Goal: Transaction & Acquisition: Purchase product/service

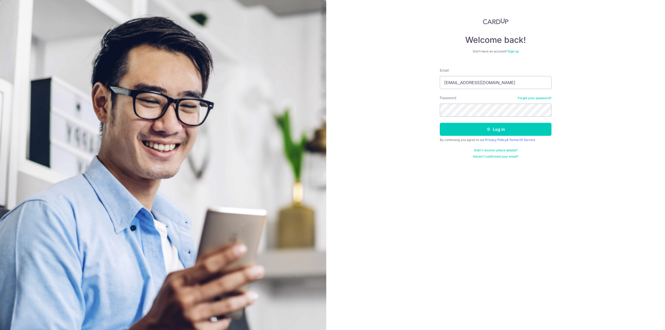
click at [440, 123] on button "Log in" at bounding box center [496, 129] width 112 height 13
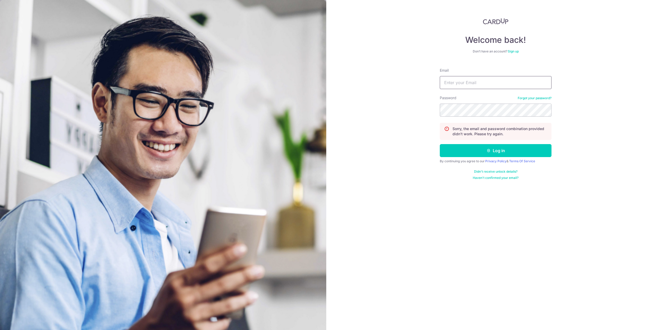
click at [488, 85] on input "Email" at bounding box center [496, 82] width 112 height 13
type input "[EMAIL_ADDRESS][DOMAIN_NAME]"
click at [440, 144] on button "Log in" at bounding box center [496, 150] width 112 height 13
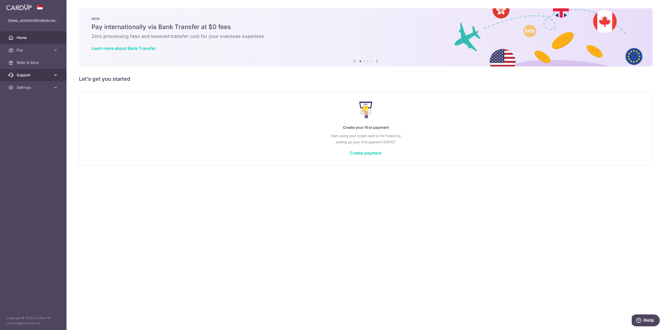
click at [54, 79] on link "Support" at bounding box center [33, 75] width 67 height 12
click at [370, 153] on link "Create payment" at bounding box center [366, 152] width 32 height 5
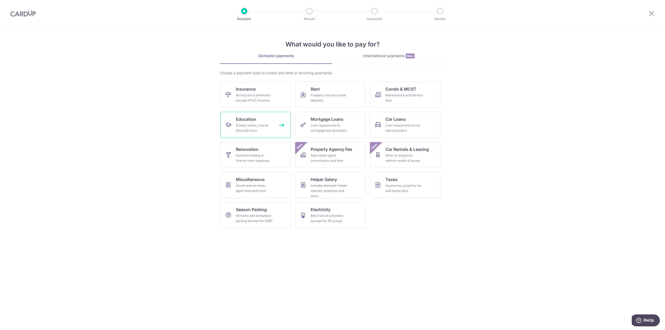
click at [269, 129] on div "School, tuition, course fees and more" at bounding box center [254, 128] width 37 height 10
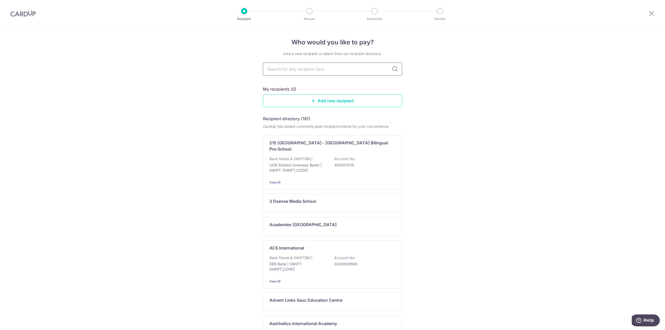
click at [378, 71] on input "text" at bounding box center [332, 69] width 139 height 13
click at [461, 84] on div "Who would you like to pay? Add a new recipient or select from our recipient dir…" at bounding box center [332, 254] width 665 height 455
click at [306, 68] on input "text" at bounding box center [332, 69] width 139 height 13
click at [498, 99] on div "Who would you like to pay? Add a new recipient or select from our recipient dir…" at bounding box center [332, 254] width 665 height 455
click at [328, 67] on input "text" at bounding box center [332, 69] width 139 height 13
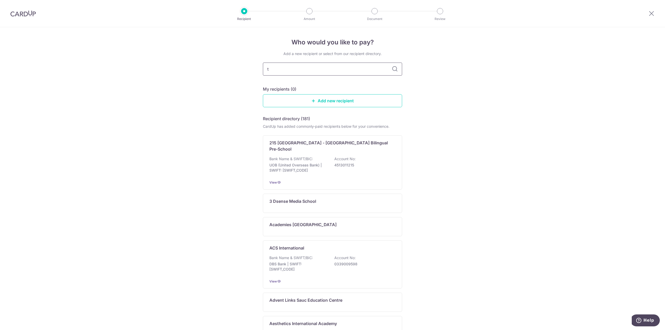
type input "ti"
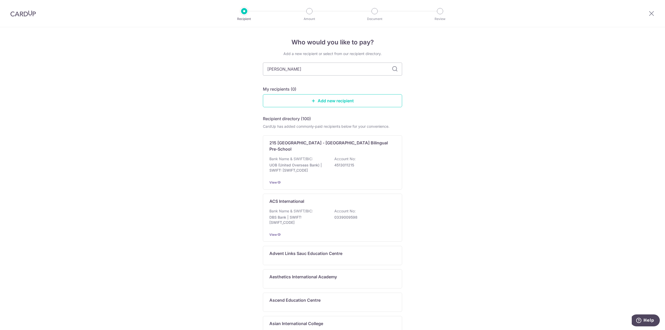
type input "tipping"
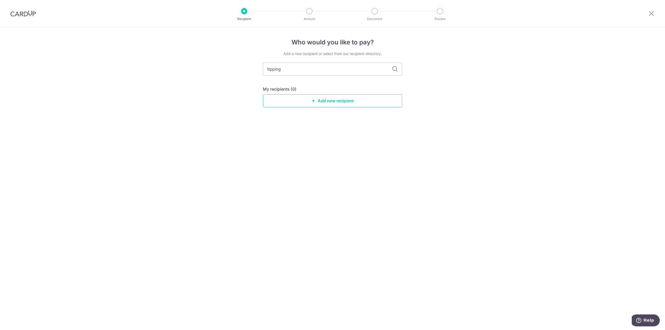
type input "tipping"
type input "tipping point"
type input "tipping"
type input "t"
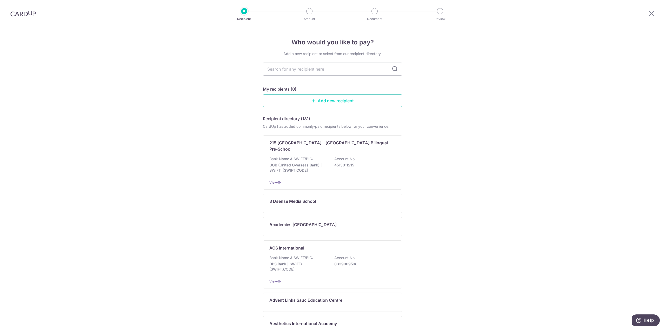
click at [325, 100] on link "Add new recipient" at bounding box center [332, 100] width 139 height 13
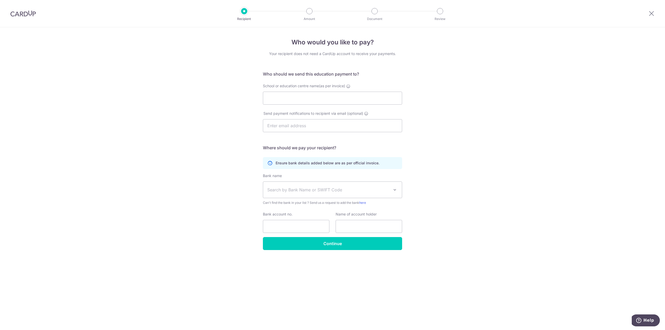
click at [407, 72] on div "Who would you like to pay? Your recipient does not need a CardUp account to rec…" at bounding box center [332, 178] width 665 height 303
click at [393, 190] on span at bounding box center [395, 190] width 6 height 6
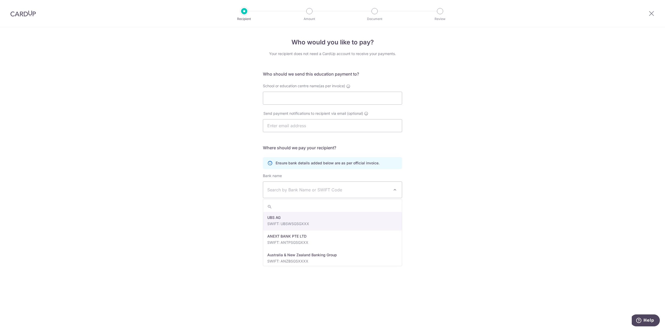
click at [488, 148] on div "Who would you like to pay? Your recipient does not need a CardUp account to rec…" at bounding box center [332, 178] width 665 height 303
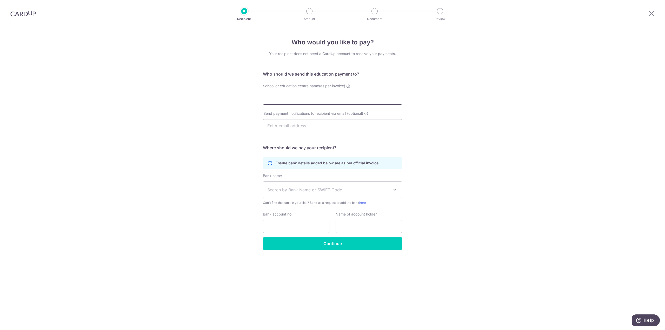
click at [307, 102] on input "School or education centre name(as per invoice)" at bounding box center [332, 98] width 139 height 13
click at [325, 99] on input "Tipping Point" at bounding box center [332, 98] width 139 height 13
type input "Tipping Point Education Pte Ltd"
click at [504, 157] on div "Who would you like to pay? Your recipient does not need a CardUp account to rec…" at bounding box center [332, 178] width 665 height 303
click at [307, 191] on span "Search by Bank Name or SWIFT Code" at bounding box center [328, 190] width 122 height 6
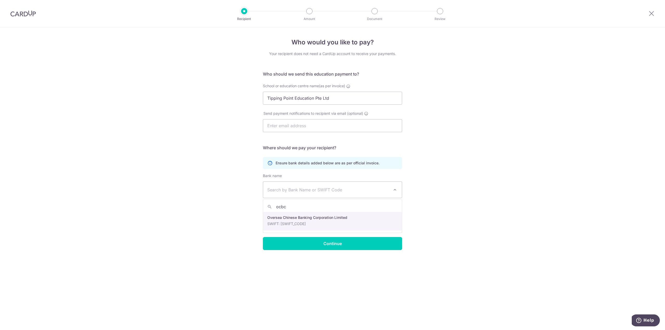
type input "ocbc"
select select "12"
click at [311, 230] on input "Bank account no." at bounding box center [296, 226] width 67 height 13
click at [301, 226] on input "Bank account no." at bounding box center [296, 226] width 67 height 13
click at [362, 222] on input "text" at bounding box center [369, 226] width 67 height 13
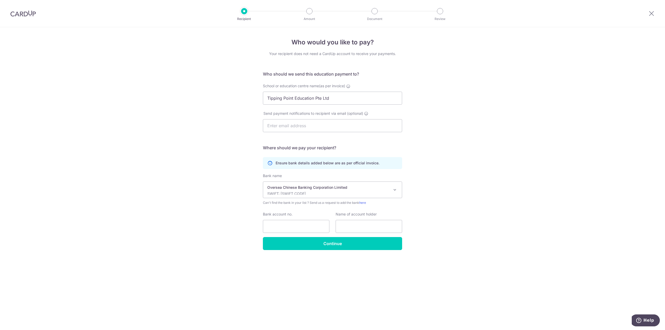
click at [507, 230] on div "Who would you like to pay? Your recipient does not need a CardUp account to rec…" at bounding box center [332, 178] width 665 height 303
drag, startPoint x: 275, startPoint y: 53, endPoint x: 411, endPoint y: 58, distance: 136.7
click at [411, 58] on div "Who would you like to pay? Your recipient does not need a CardUp account to rec…" at bounding box center [332, 178] width 665 height 303
drag, startPoint x: 474, startPoint y: 71, endPoint x: 494, endPoint y: 72, distance: 20.0
click at [494, 72] on div "Who would you like to pay? Your recipient does not need a CardUp account to rec…" at bounding box center [332, 178] width 665 height 303
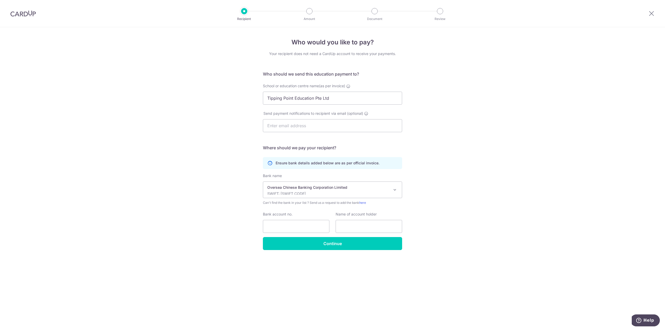
click at [459, 81] on div "Who would you like to pay? Your recipient does not need a CardUp account to rec…" at bounding box center [332, 178] width 665 height 303
drag, startPoint x: 28, startPoint y: 15, endPoint x: 353, endPoint y: 24, distance: 325.4
click at [28, 15] on img at bounding box center [22, 13] width 25 height 6
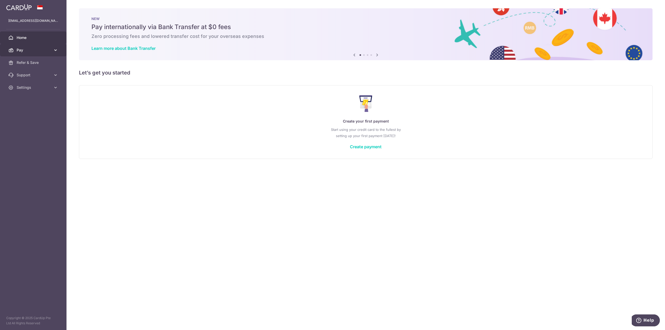
click at [55, 50] on icon at bounding box center [55, 50] width 5 height 5
click at [26, 63] on span "Payments" at bounding box center [34, 62] width 34 height 5
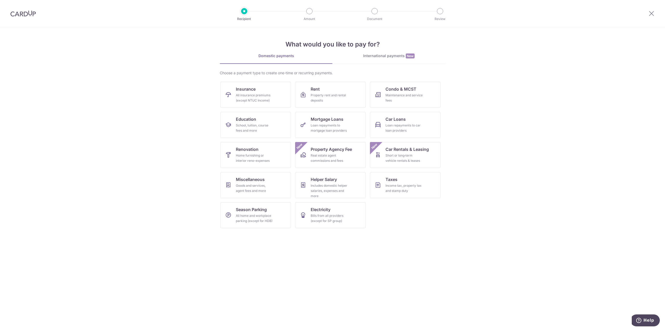
click at [523, 203] on section "What would you like to pay for? Domestic payments International payments New Ch…" at bounding box center [332, 178] width 665 height 303
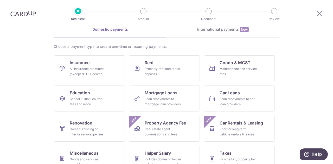
scroll to position [68, 0]
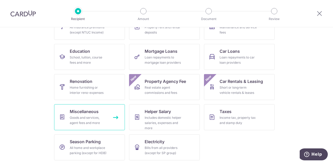
click at [74, 116] on div "Goods and services, agent fees and more" at bounding box center [88, 120] width 37 height 10
